Goal: Information Seeking & Learning: Learn about a topic

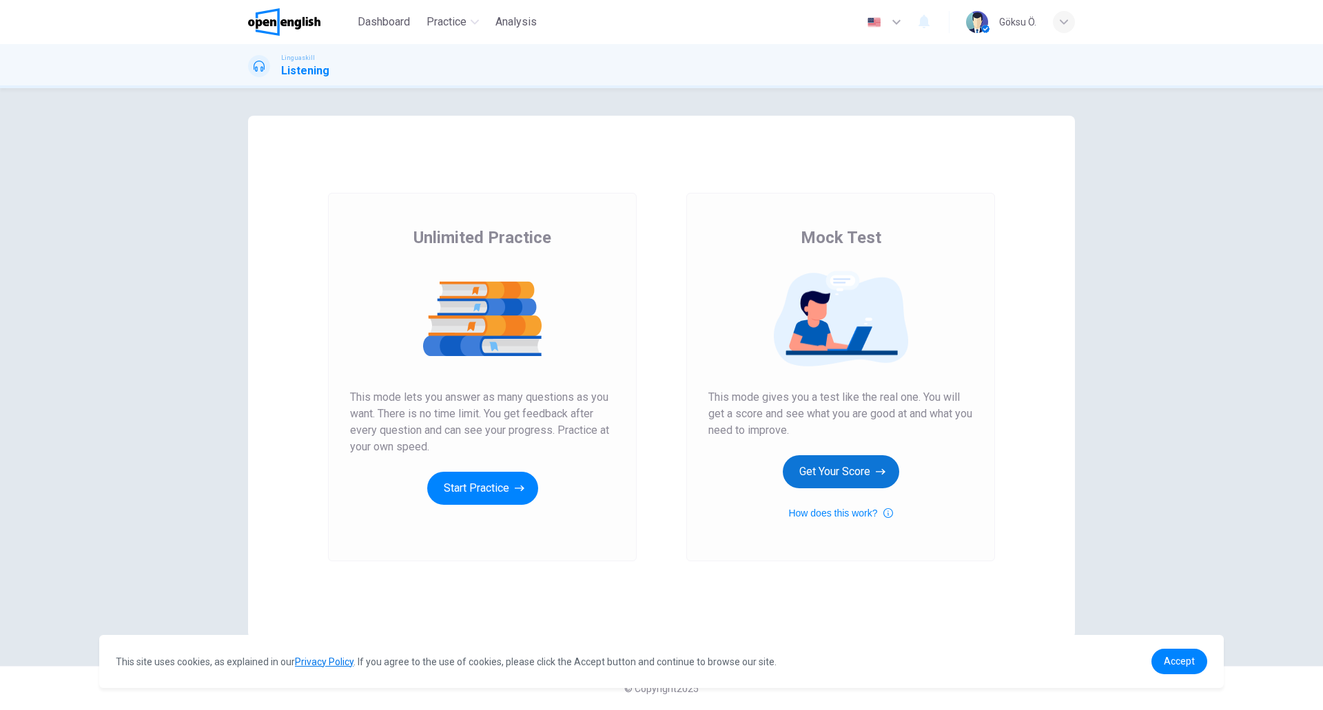
click at [833, 473] on button "Get Your Score" at bounding box center [841, 471] width 116 height 33
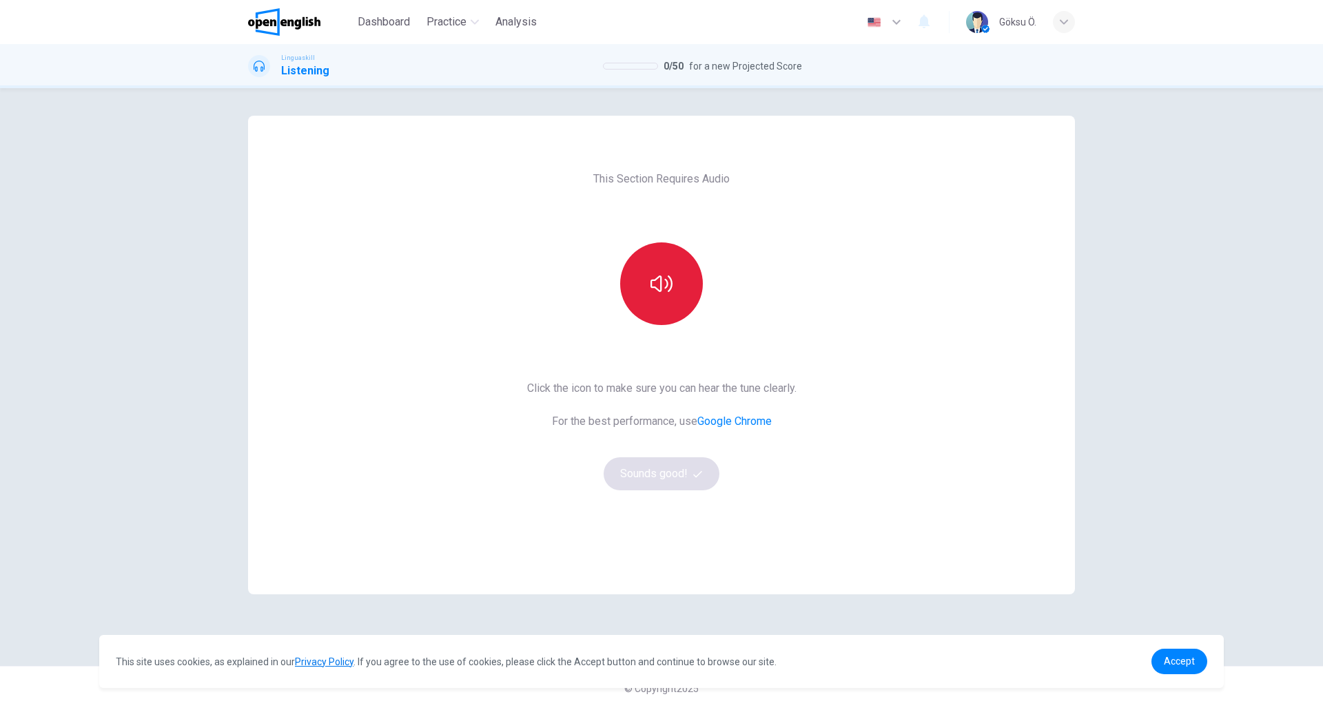
click at [660, 249] on button "button" at bounding box center [661, 284] width 83 height 83
click at [668, 479] on button "Sounds good!" at bounding box center [662, 474] width 116 height 33
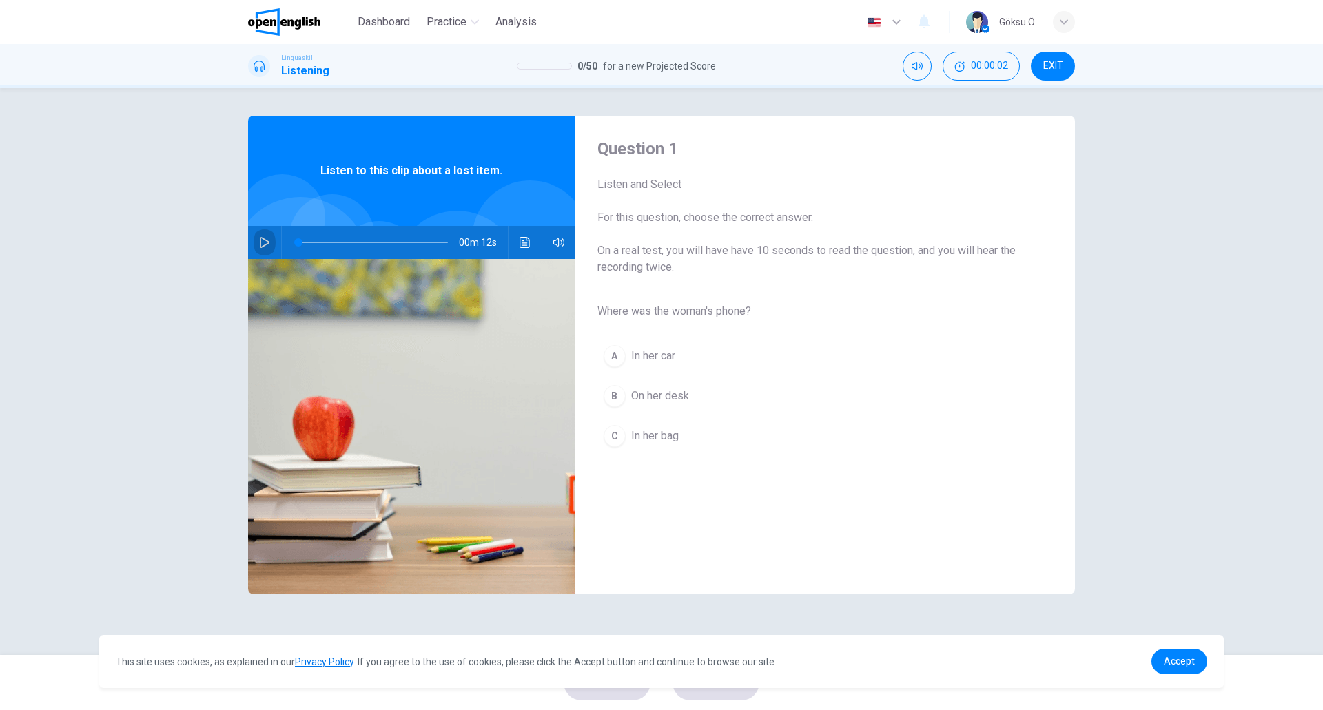
click at [263, 242] on icon "button" at bounding box center [264, 242] width 11 height 11
drag, startPoint x: 383, startPoint y: 242, endPoint x: 346, endPoint y: 243, distance: 37.2
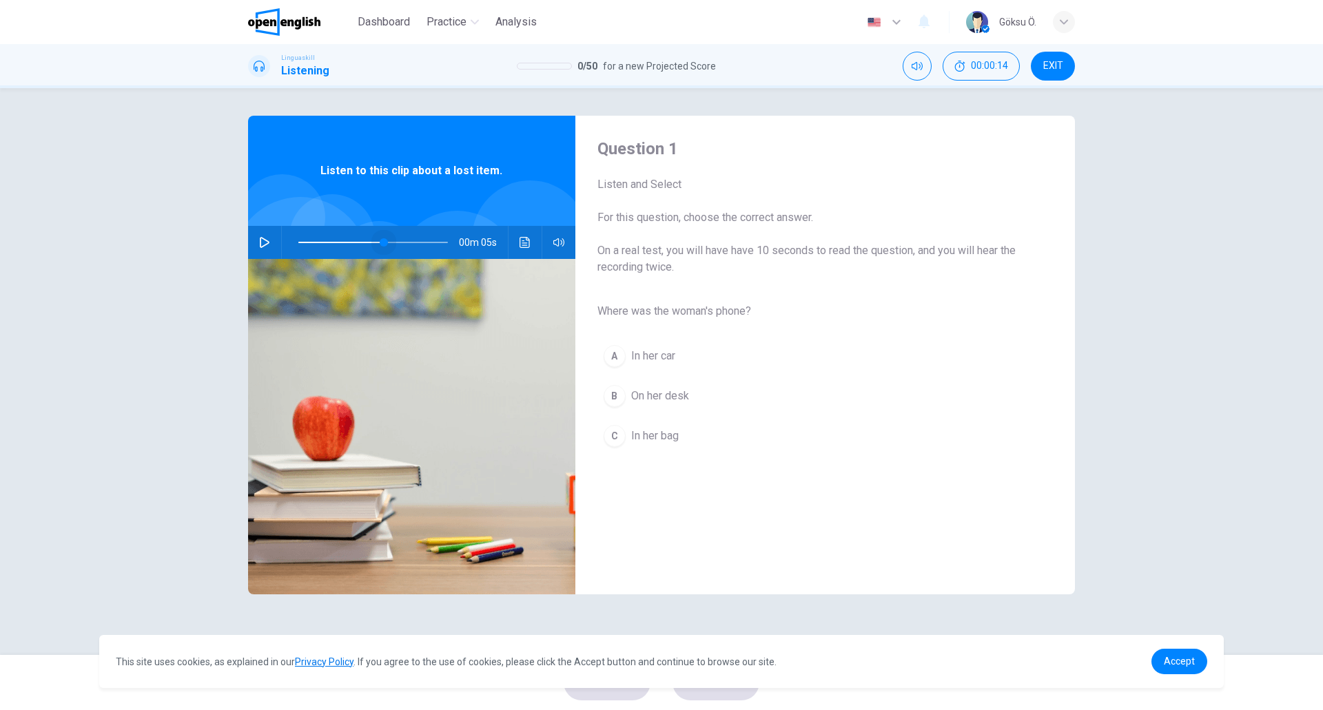
click at [380, 243] on span at bounding box center [384, 242] width 8 height 8
click at [269, 249] on button "button" at bounding box center [265, 242] width 22 height 33
click at [264, 244] on icon "button" at bounding box center [264, 242] width 11 height 11
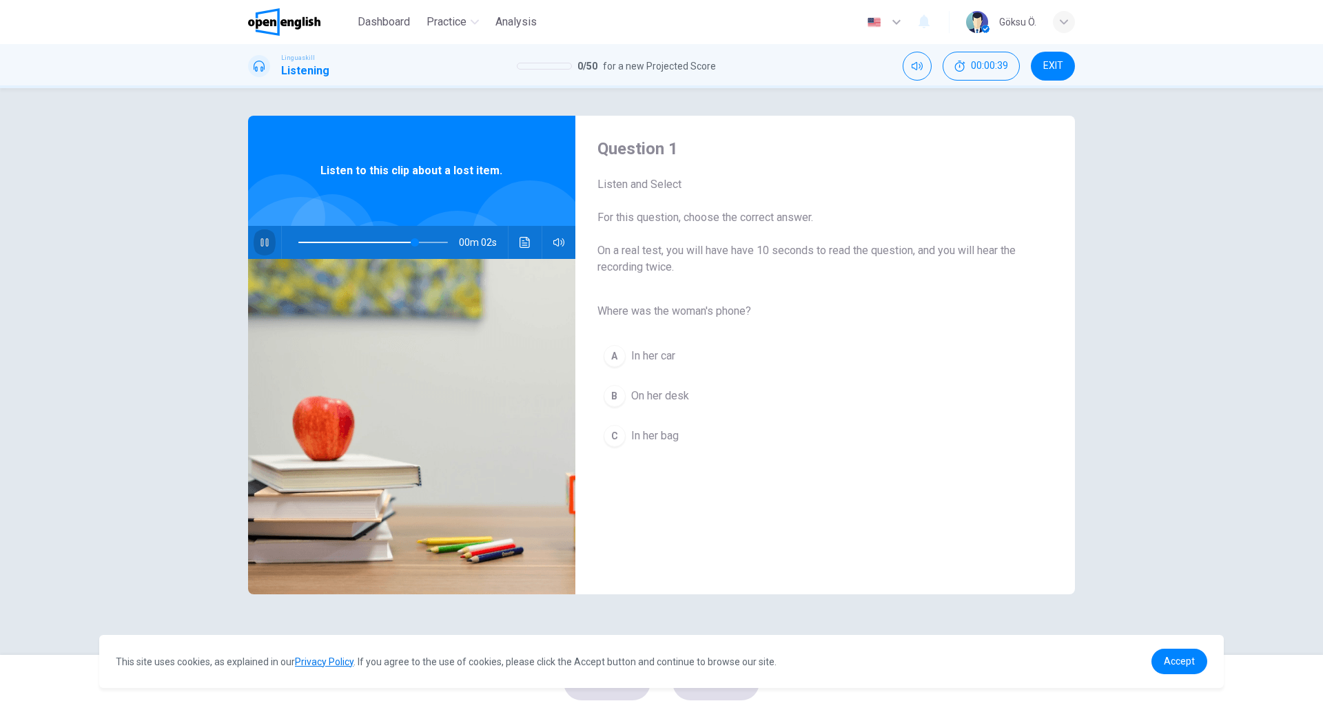
click at [264, 244] on icon "button" at bounding box center [264, 242] width 11 height 11
click at [839, 340] on button "A In her car" at bounding box center [813, 356] width 433 height 34
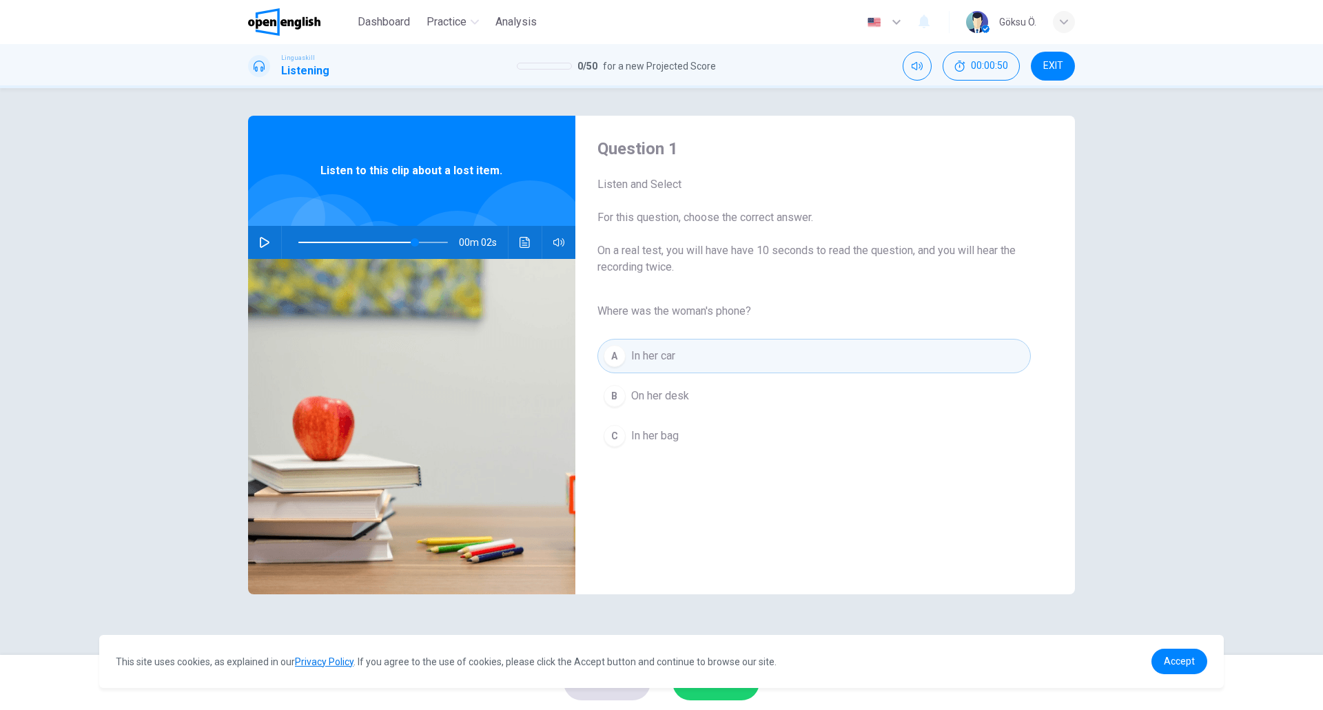
click at [1241, 307] on div "Question 1 Listen and Select For this question, choose the correct answer. On a…" at bounding box center [661, 371] width 1323 height 567
click at [1204, 376] on div "Question 1 Listen and Select For this question, choose the correct answer. On a…" at bounding box center [661, 371] width 1323 height 567
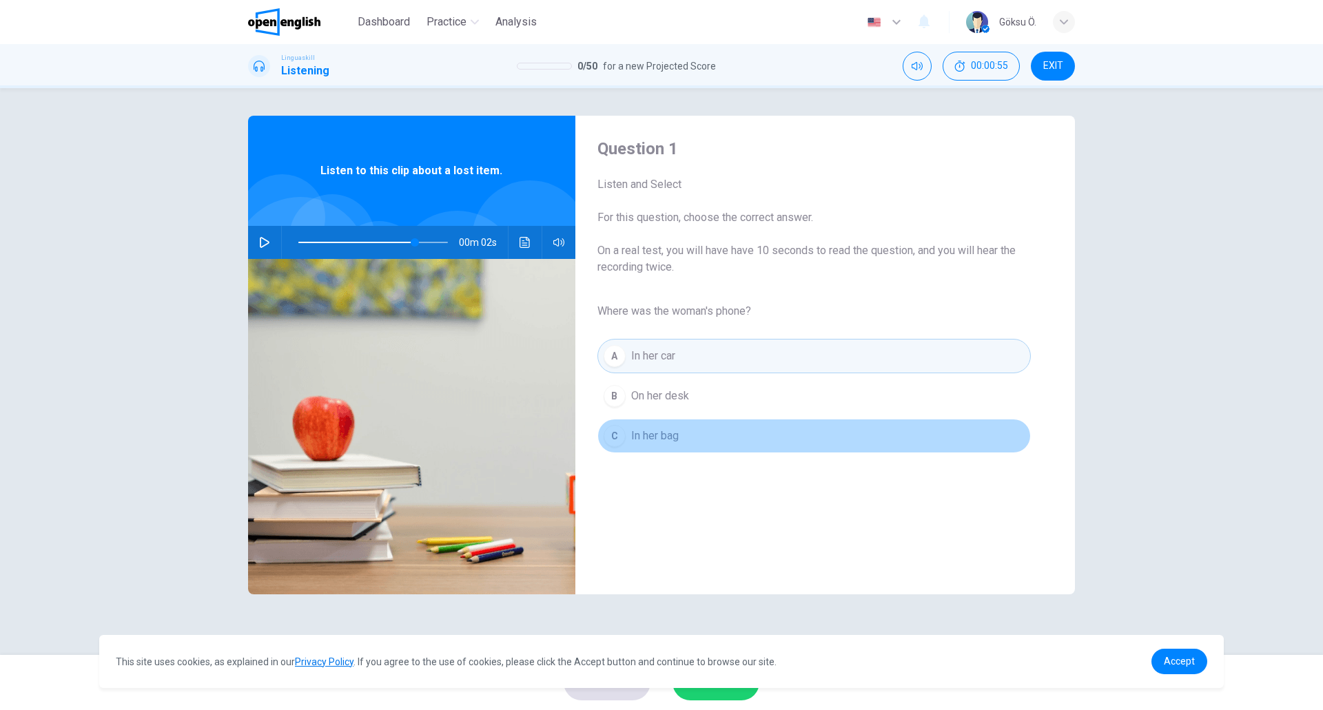
click at [704, 433] on button "C In her bag" at bounding box center [813, 436] width 433 height 34
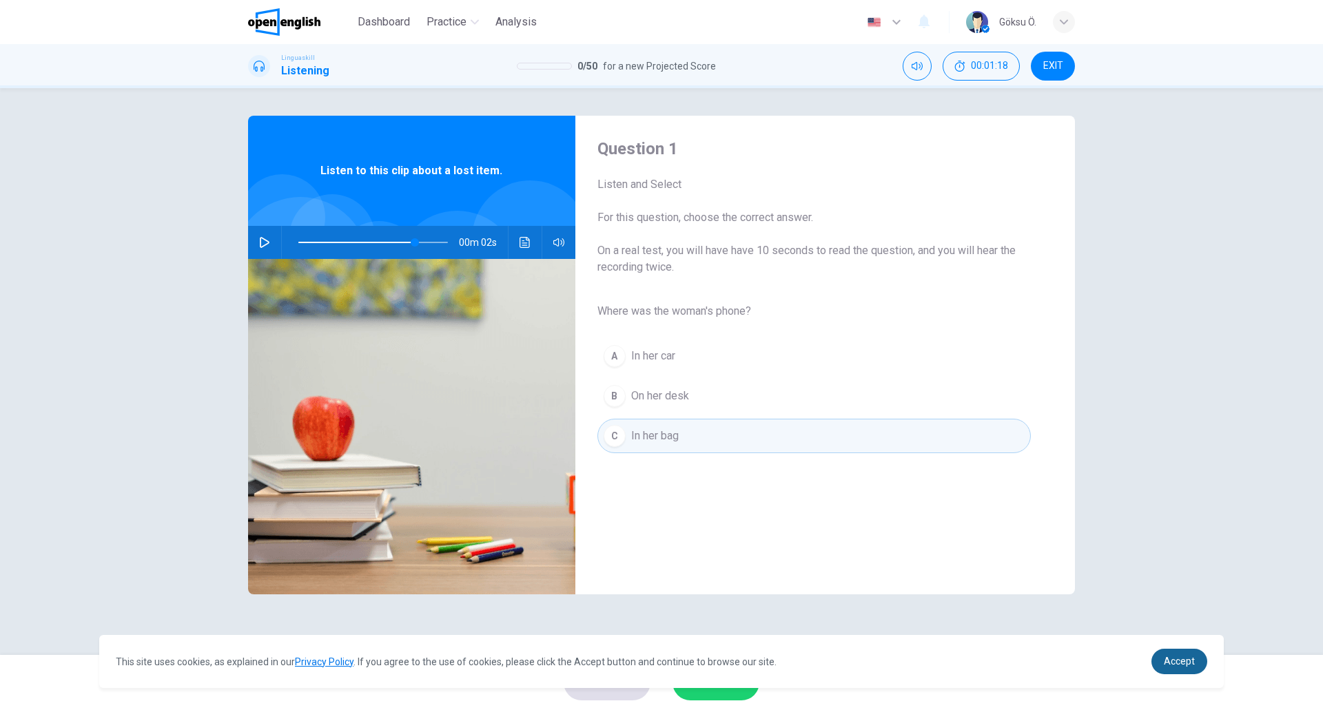
click at [1191, 664] on span "Accept" at bounding box center [1179, 661] width 31 height 11
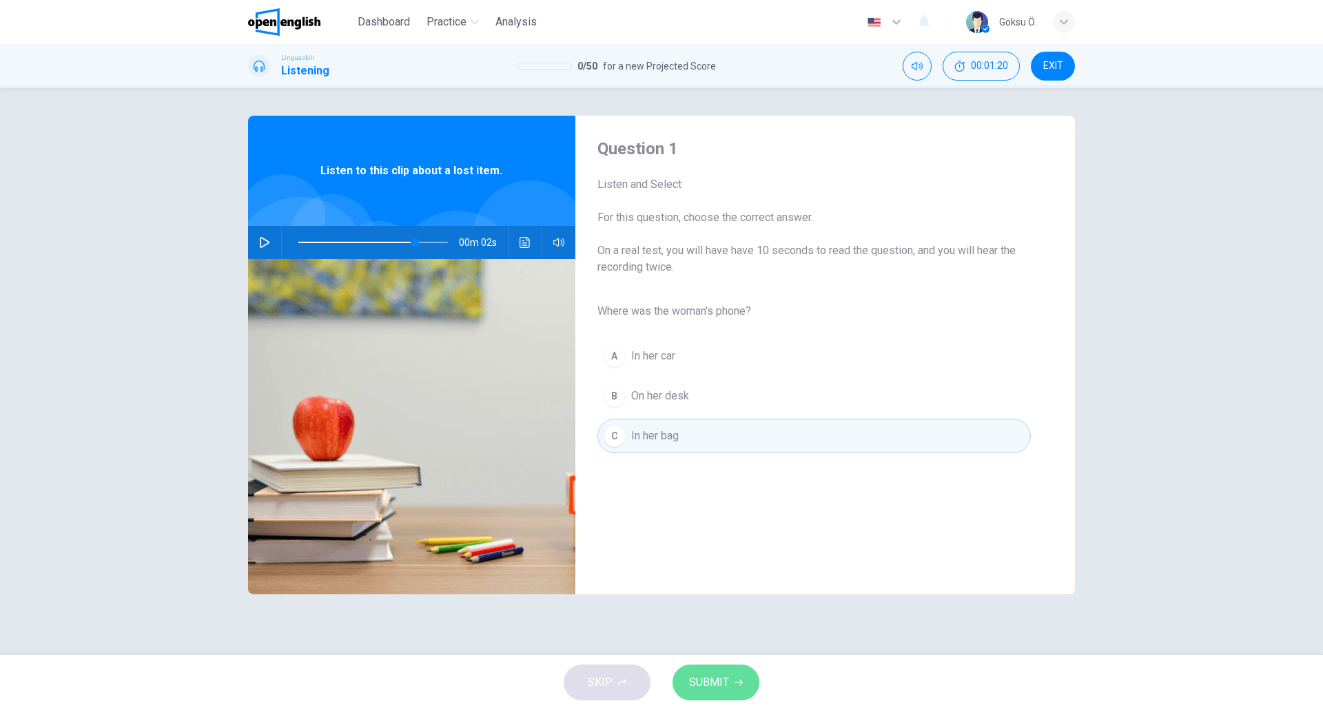
click at [740, 681] on icon "button" at bounding box center [739, 683] width 8 height 6
type input "**"
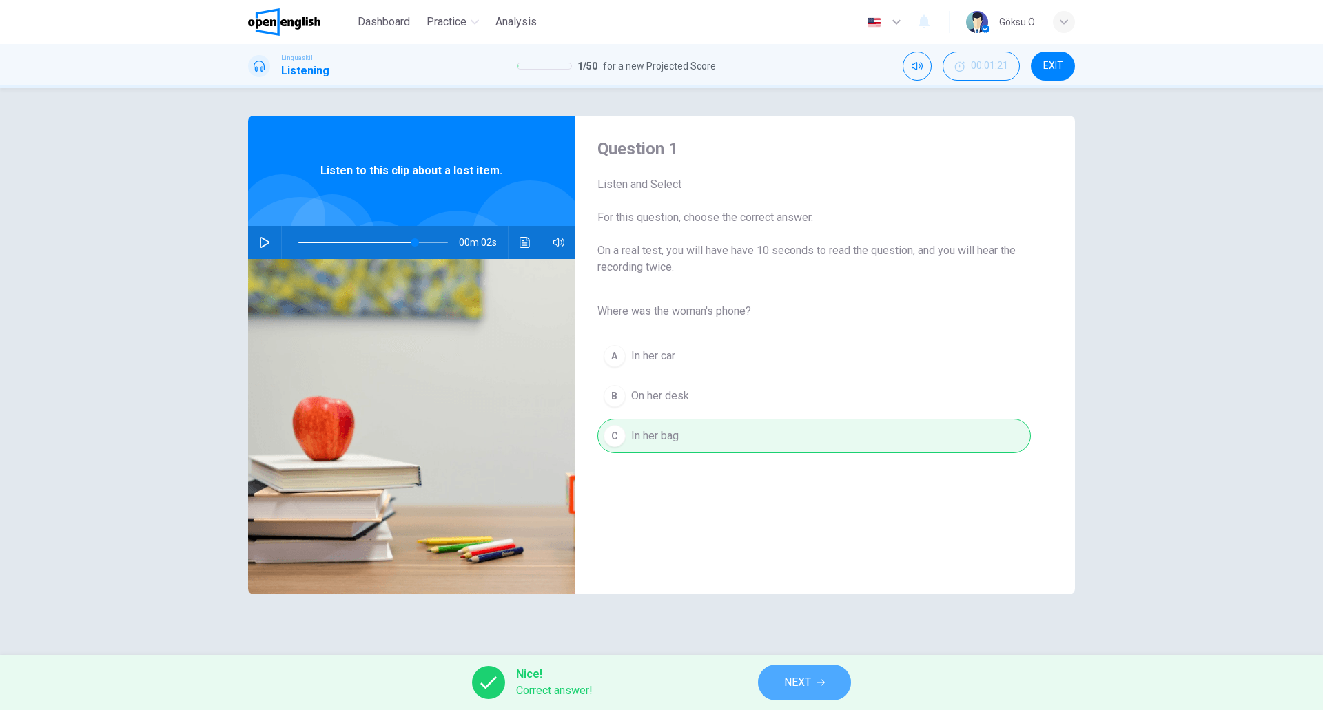
click at [819, 672] on button "NEXT" at bounding box center [804, 683] width 93 height 36
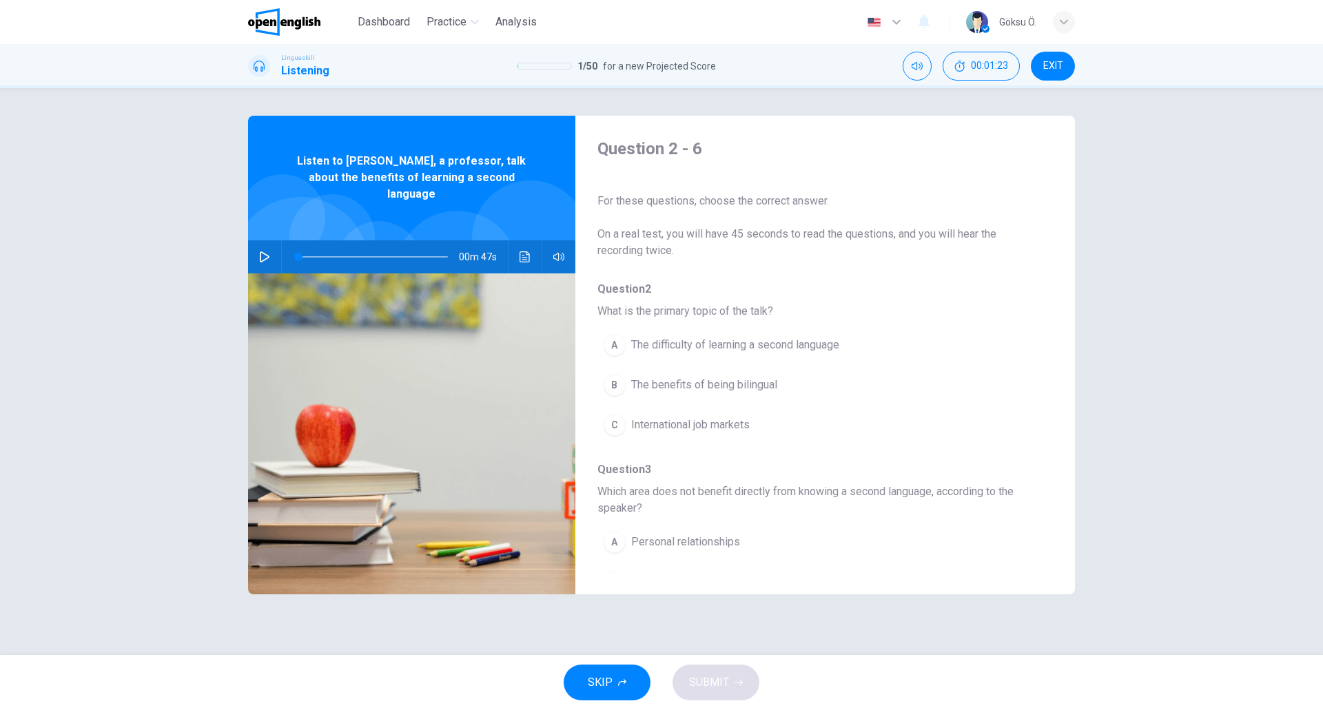
click at [265, 240] on button "button" at bounding box center [265, 256] width 22 height 33
click at [257, 240] on button "button" at bounding box center [265, 256] width 22 height 33
click at [260, 252] on icon "button" at bounding box center [264, 257] width 11 height 11
click at [316, 253] on span at bounding box center [320, 257] width 8 height 8
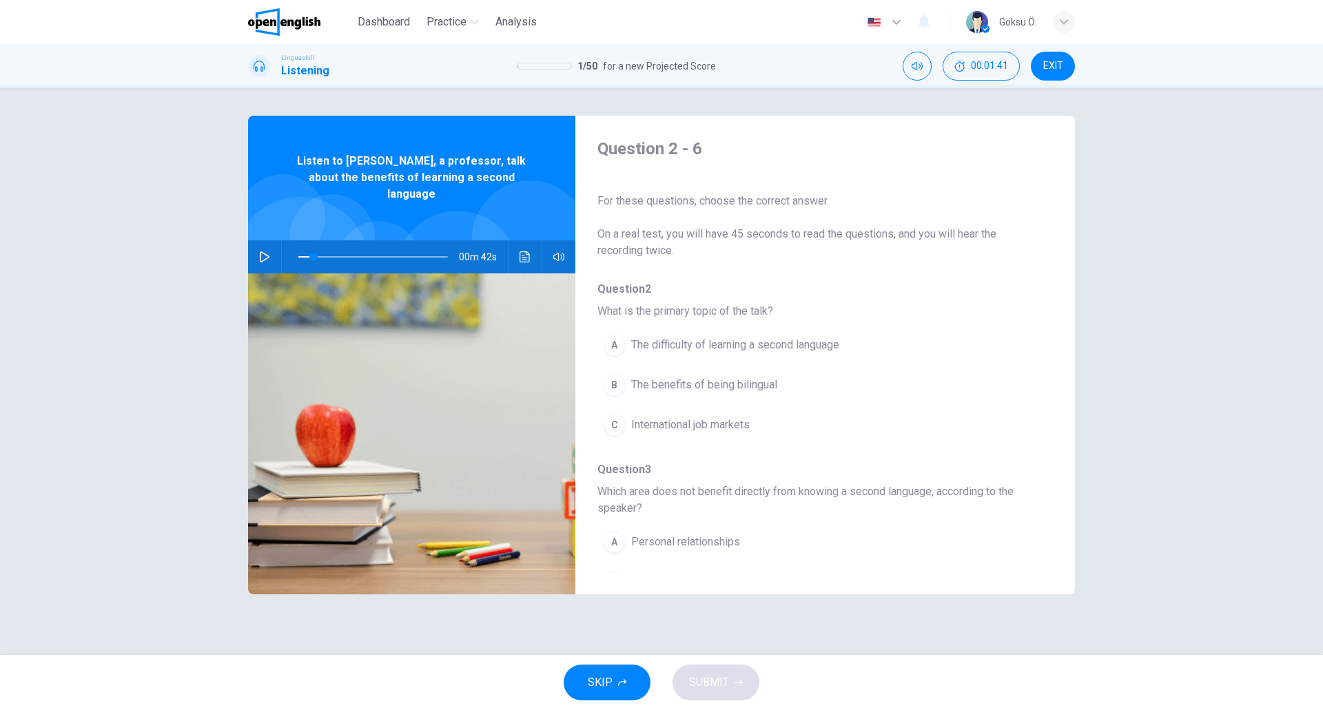
click at [264, 252] on icon "button" at bounding box center [264, 257] width 11 height 11
drag, startPoint x: 305, startPoint y: 241, endPoint x: 267, endPoint y: 237, distance: 38.1
click at [267, 240] on div "00m 47s" at bounding box center [411, 256] width 327 height 33
click at [264, 240] on button "button" at bounding box center [265, 256] width 22 height 33
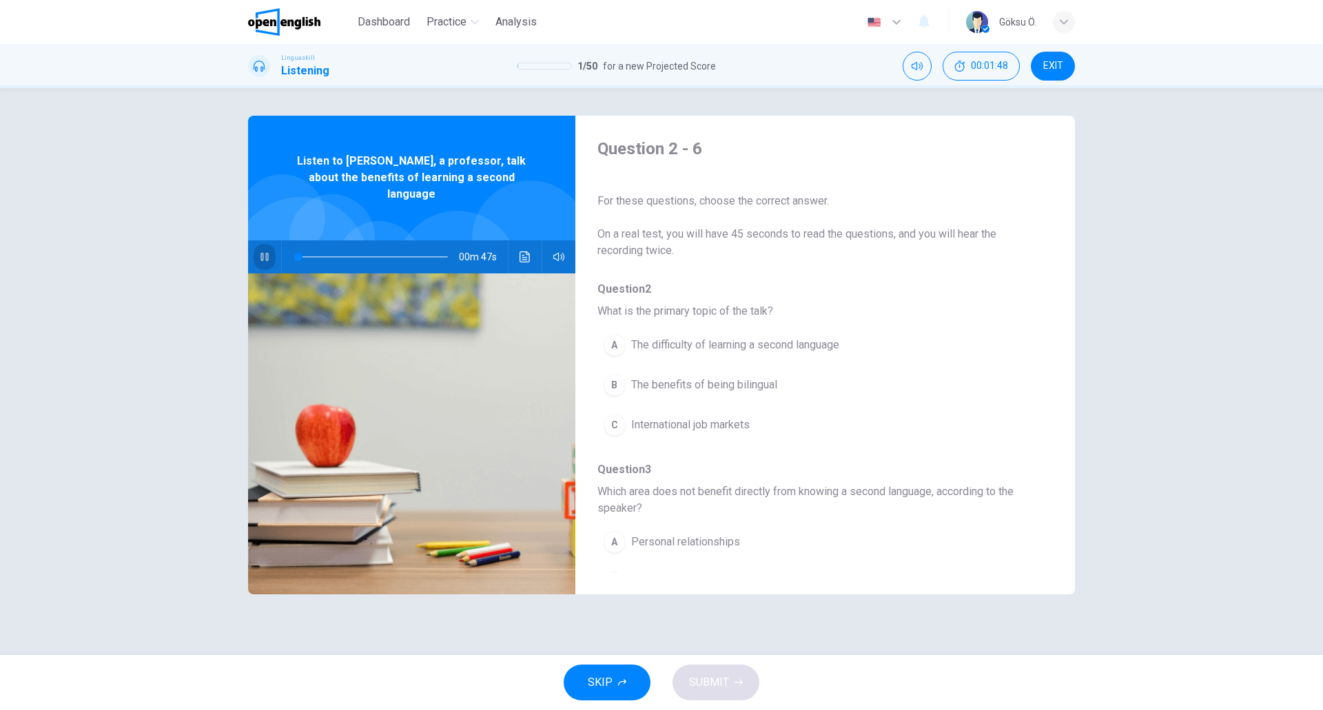
click at [272, 243] on button "button" at bounding box center [265, 256] width 22 height 33
click at [277, 242] on div "00m 42s" at bounding box center [411, 256] width 327 height 33
click at [263, 253] on icon "button" at bounding box center [264, 257] width 8 height 8
click at [263, 252] on icon "button" at bounding box center [264, 257] width 11 height 11
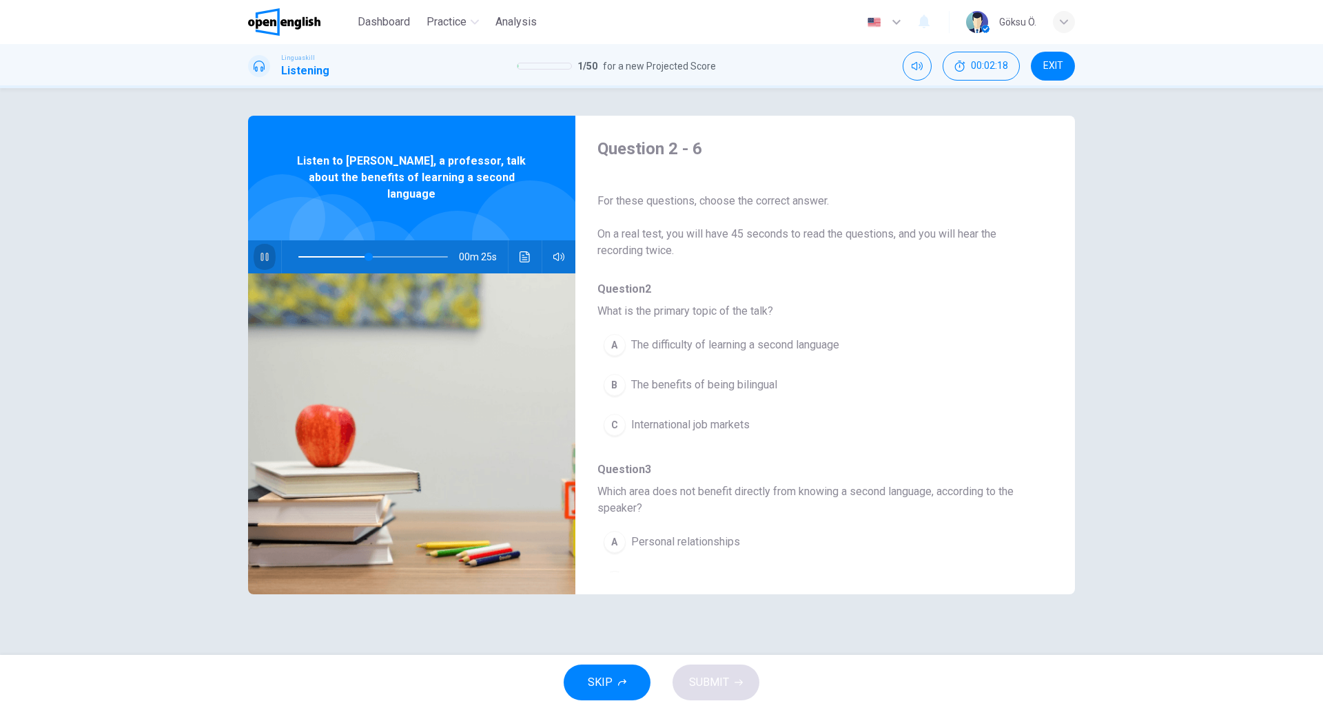
click at [264, 252] on icon "button" at bounding box center [264, 257] width 11 height 11
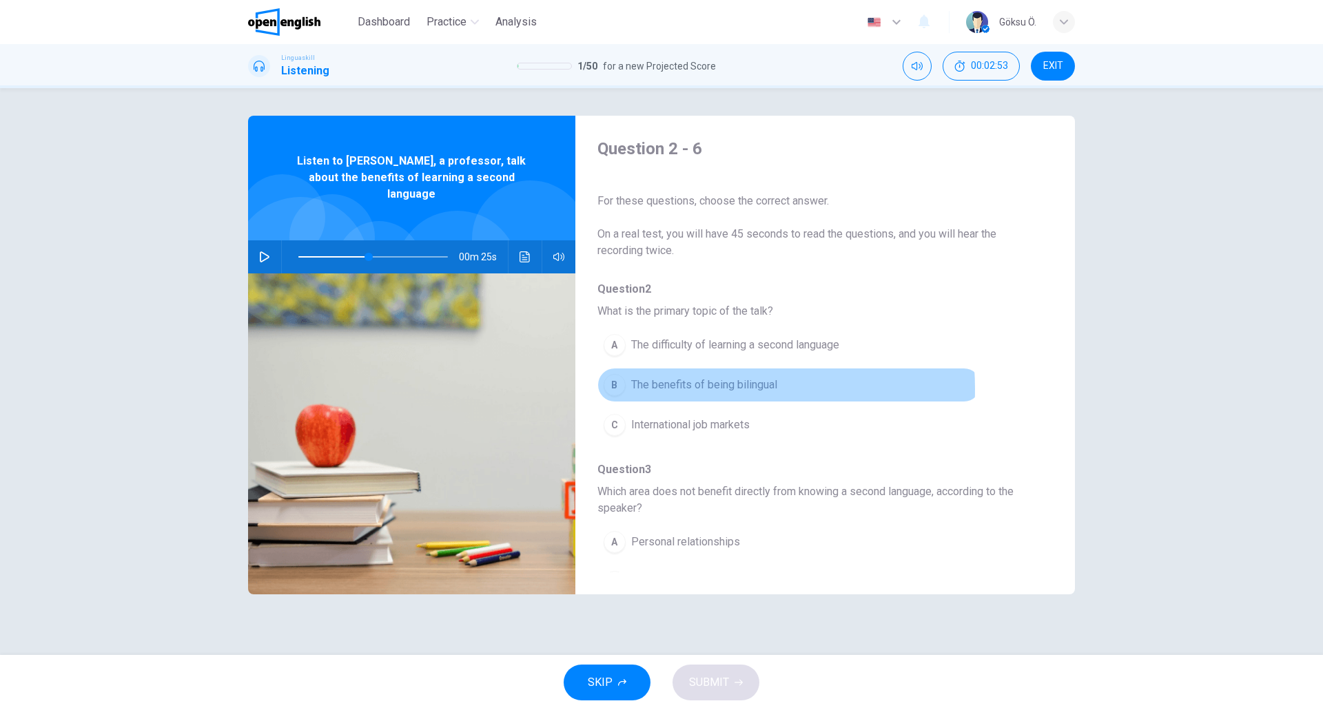
click at [675, 389] on span "The benefits of being bilingual" at bounding box center [704, 385] width 146 height 17
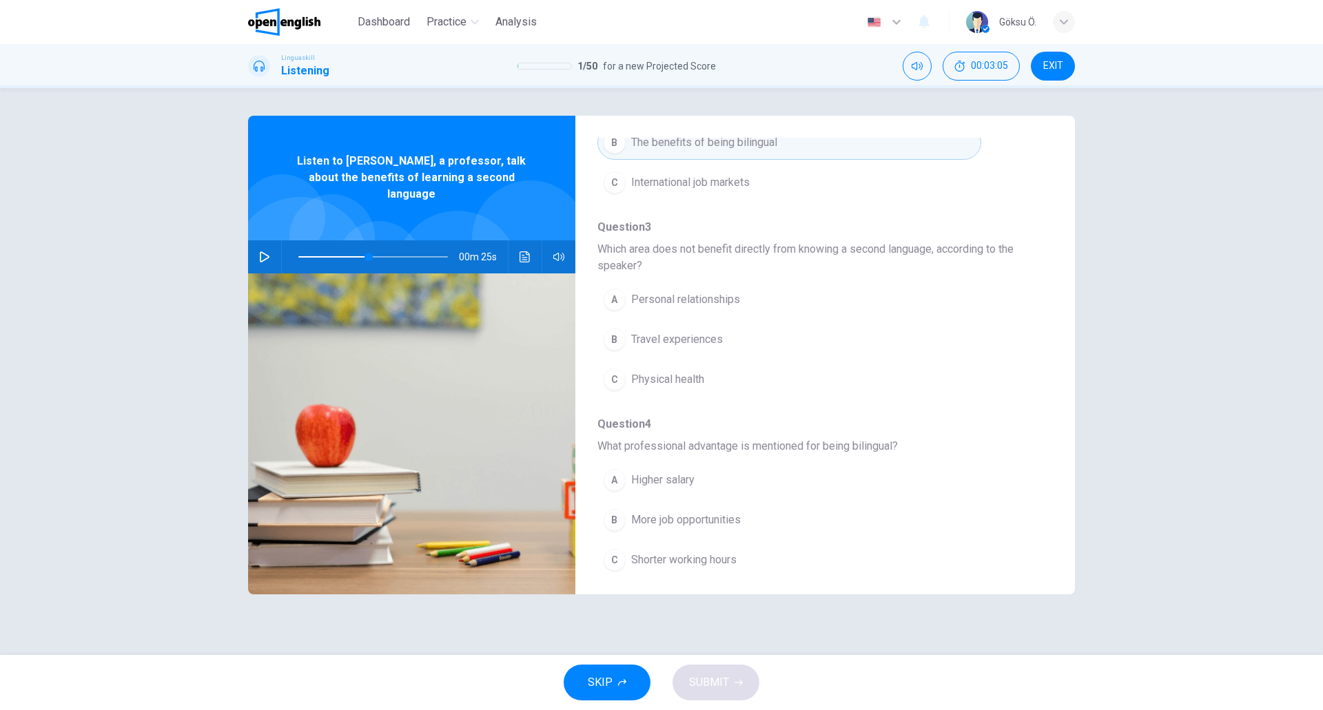
scroll to position [243, 0]
click at [659, 372] on span "Physical health" at bounding box center [667, 379] width 73 height 17
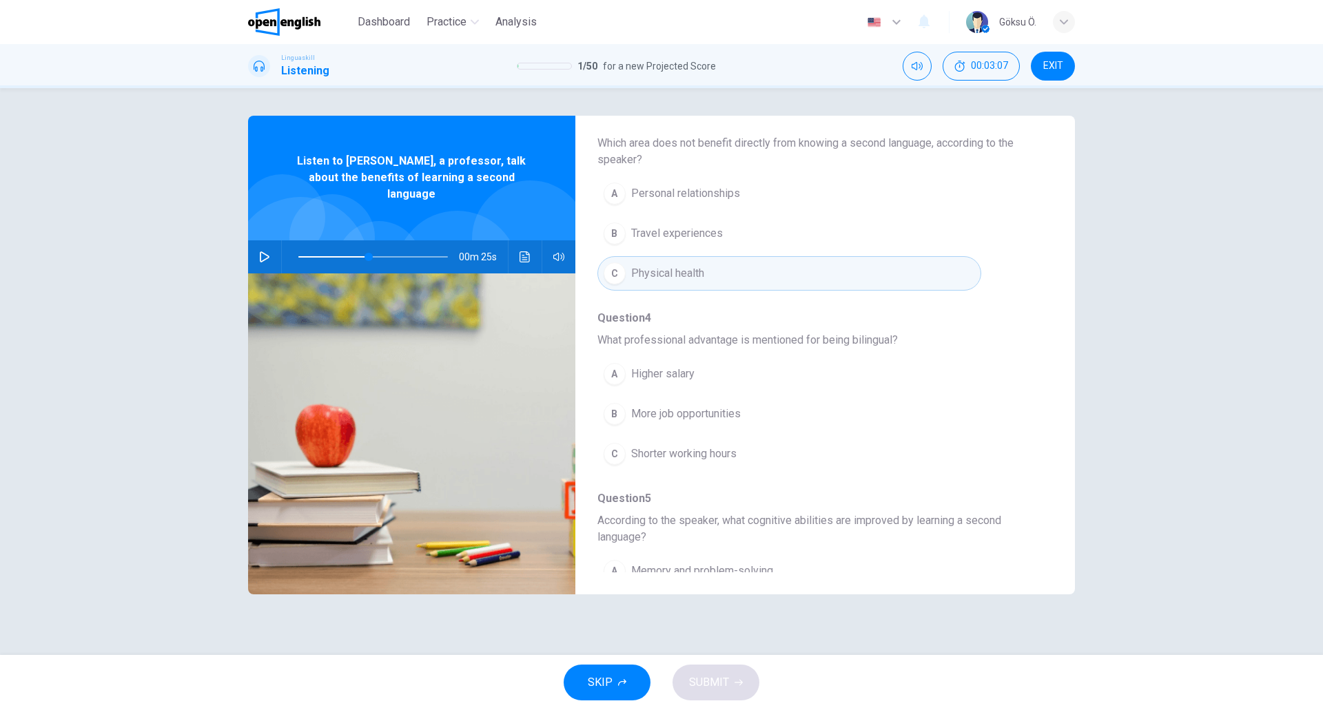
click at [648, 455] on span "Shorter working hours" at bounding box center [683, 454] width 105 height 17
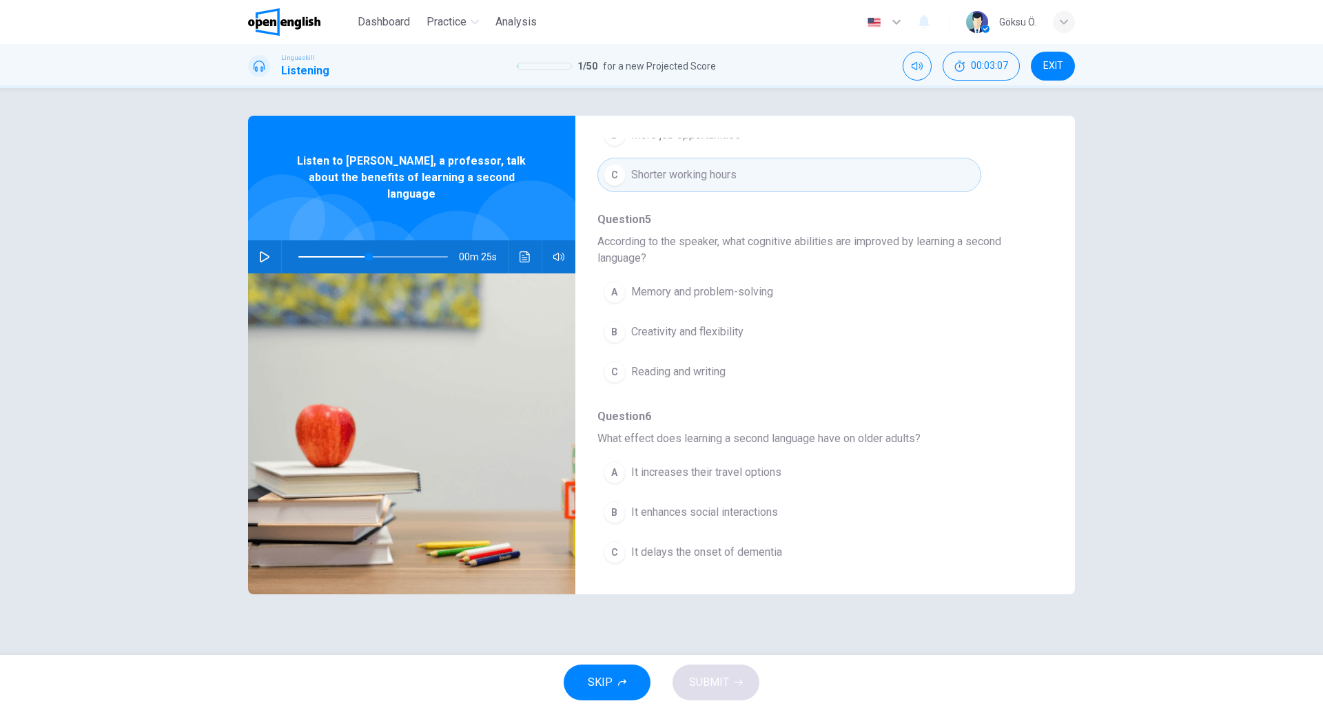
scroll to position [626, 0]
click at [648, 471] on span "It increases their travel options" at bounding box center [706, 474] width 150 height 17
click at [637, 372] on span "Reading and writing" at bounding box center [678, 373] width 94 height 17
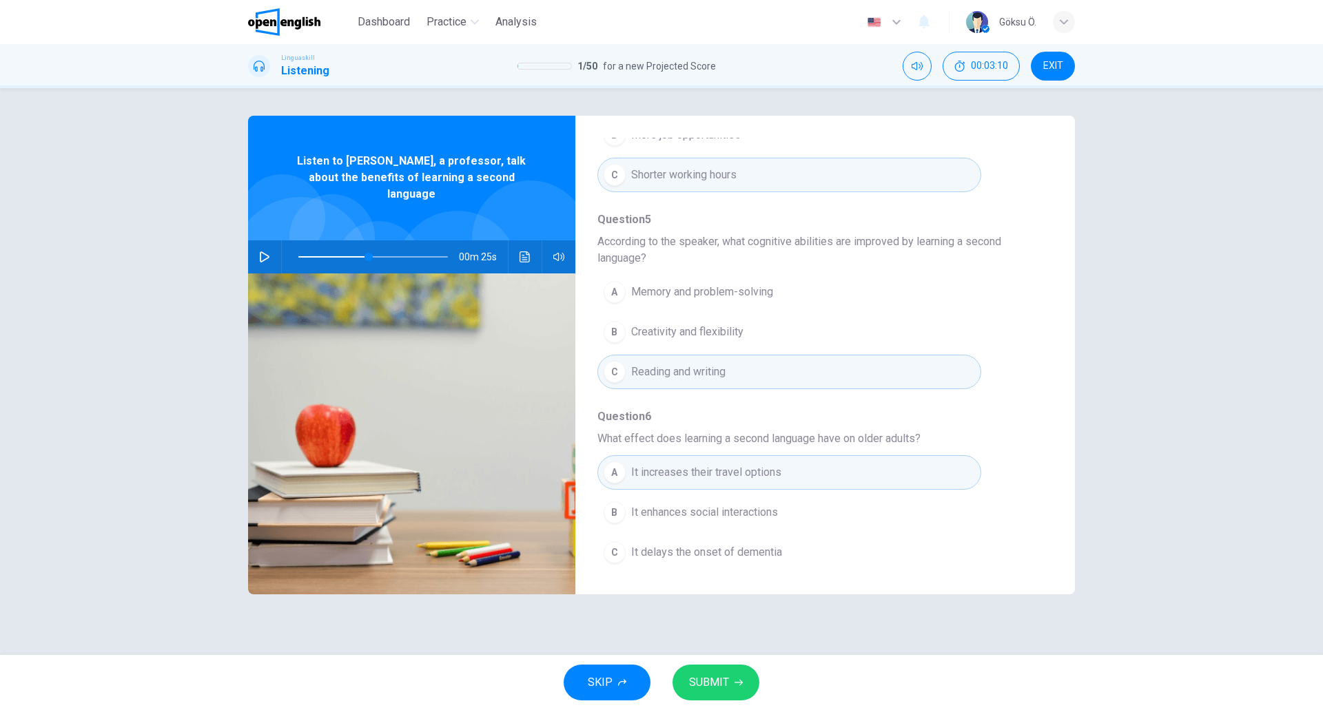
scroll to position [628, 0]
click at [728, 685] on button "SUBMIT" at bounding box center [716, 683] width 87 height 36
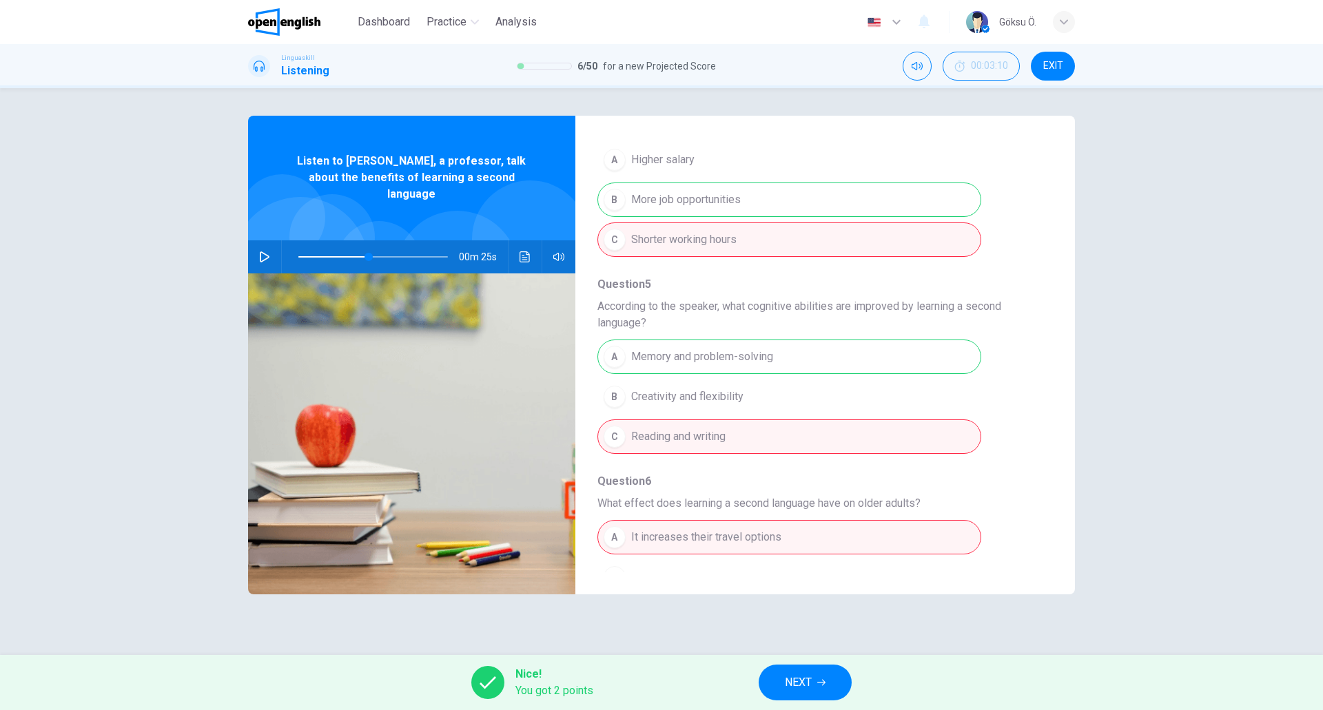
scroll to position [562, 0]
drag, startPoint x: 366, startPoint y: 230, endPoint x: 285, endPoint y: 214, distance: 82.2
click at [285, 214] on div "Listen to [PERSON_NAME], a professor, talk about the benefits of learning a sec…" at bounding box center [411, 355] width 327 height 479
click at [258, 240] on button "button" at bounding box center [265, 256] width 22 height 33
click at [356, 247] on span at bounding box center [373, 256] width 150 height 19
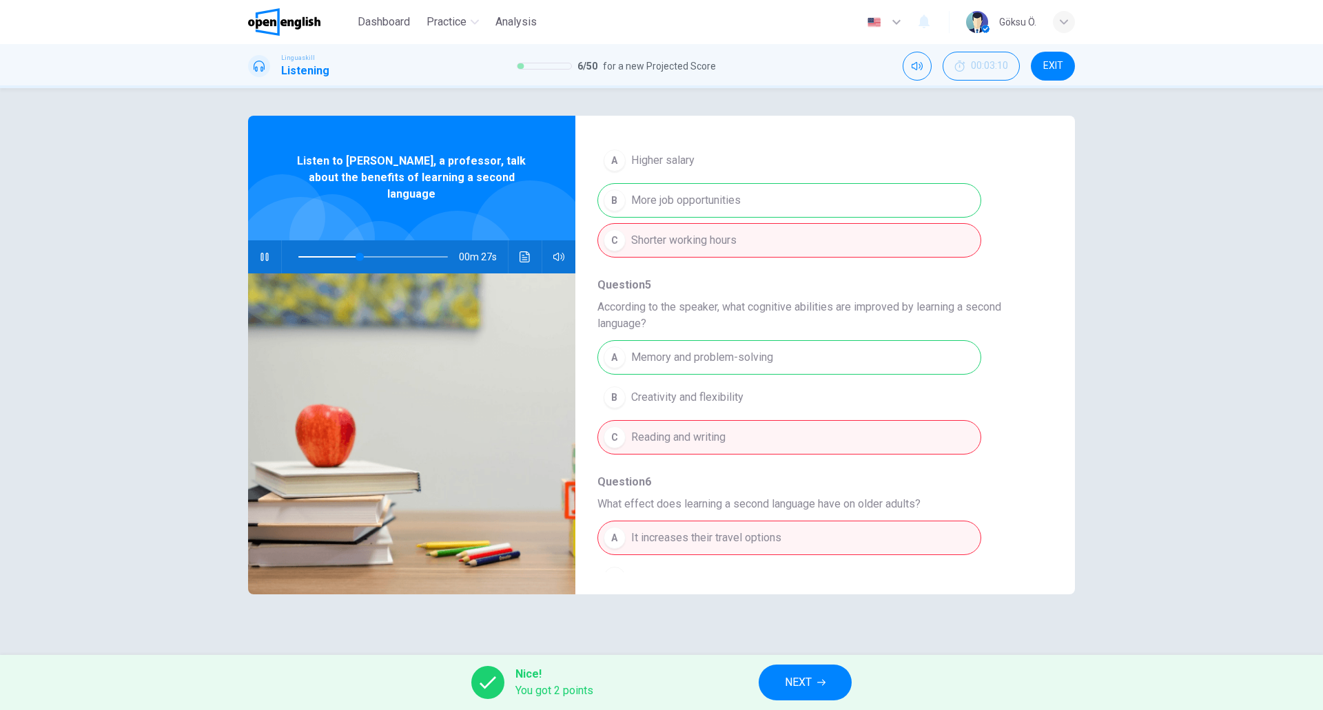
click at [253, 242] on div "00m 27s" at bounding box center [411, 256] width 327 height 33
click at [269, 252] on icon "button" at bounding box center [264, 257] width 11 height 11
type input "**"
click at [1062, 63] on span "EXIT" at bounding box center [1053, 66] width 20 height 11
